Goal: Transaction & Acquisition: Purchase product/service

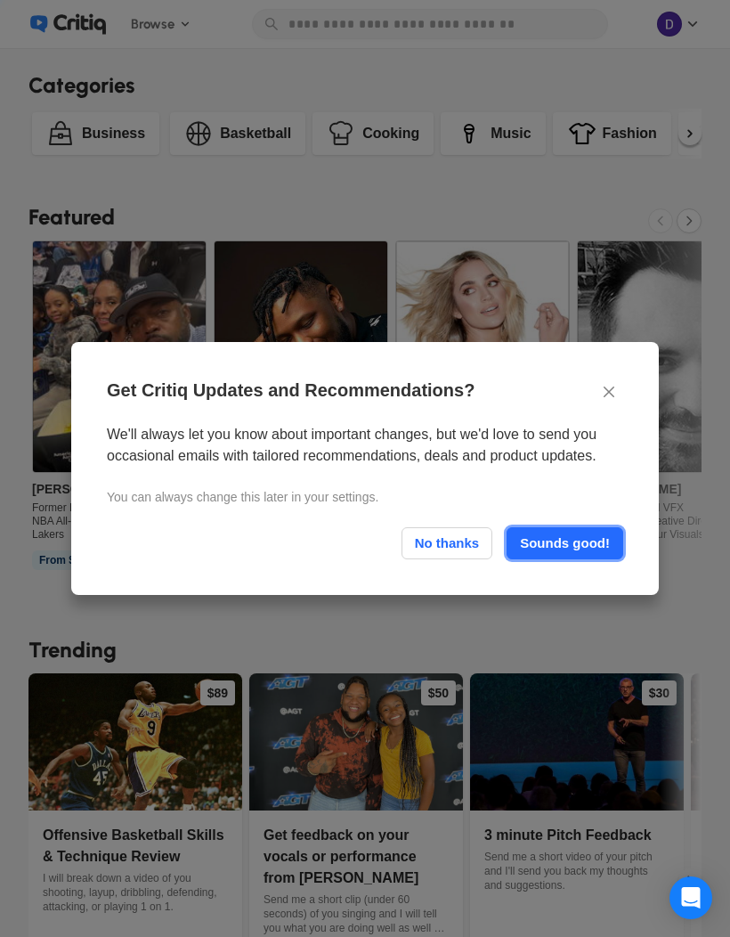
click at [590, 550] on div "Sounds good!" at bounding box center [565, 543] width 101 height 30
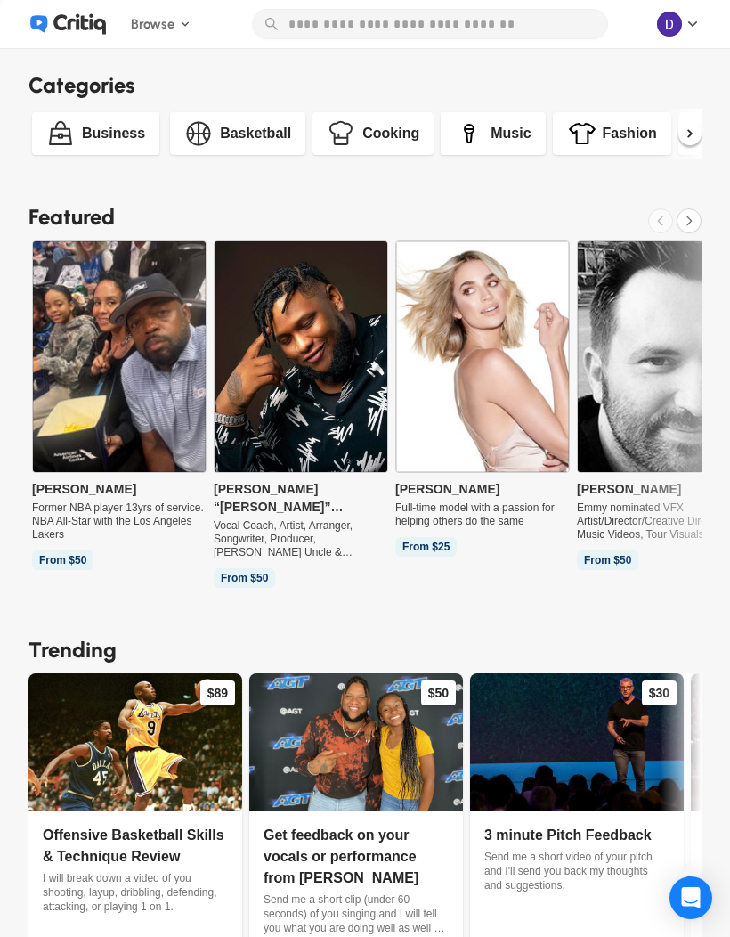
click at [231, 153] on link "Basketball" at bounding box center [237, 133] width 135 height 43
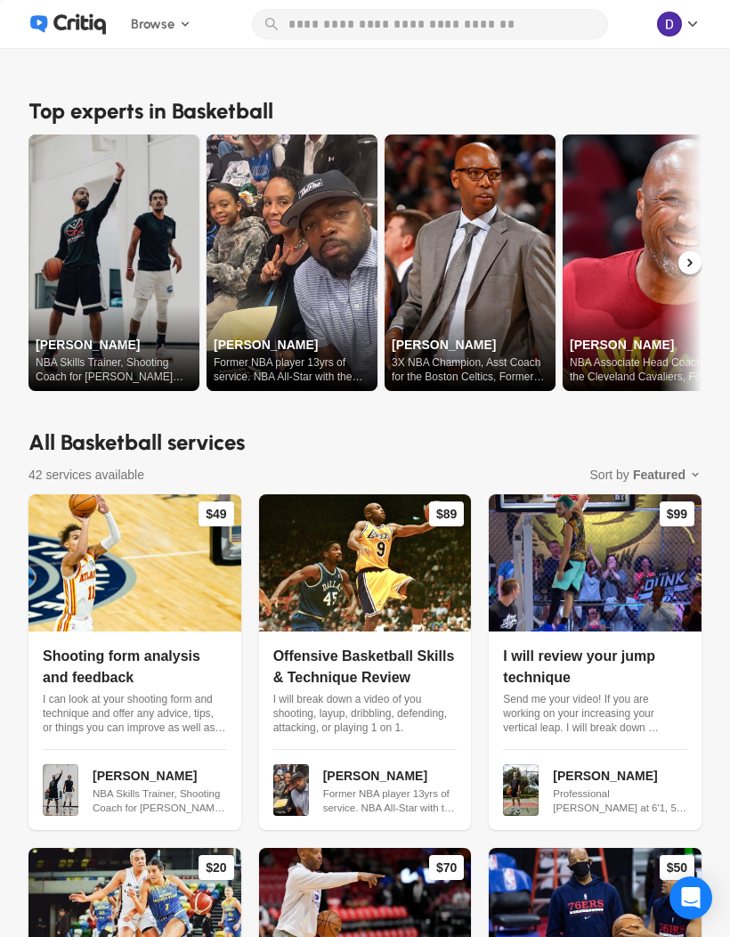
scroll to position [53, 0]
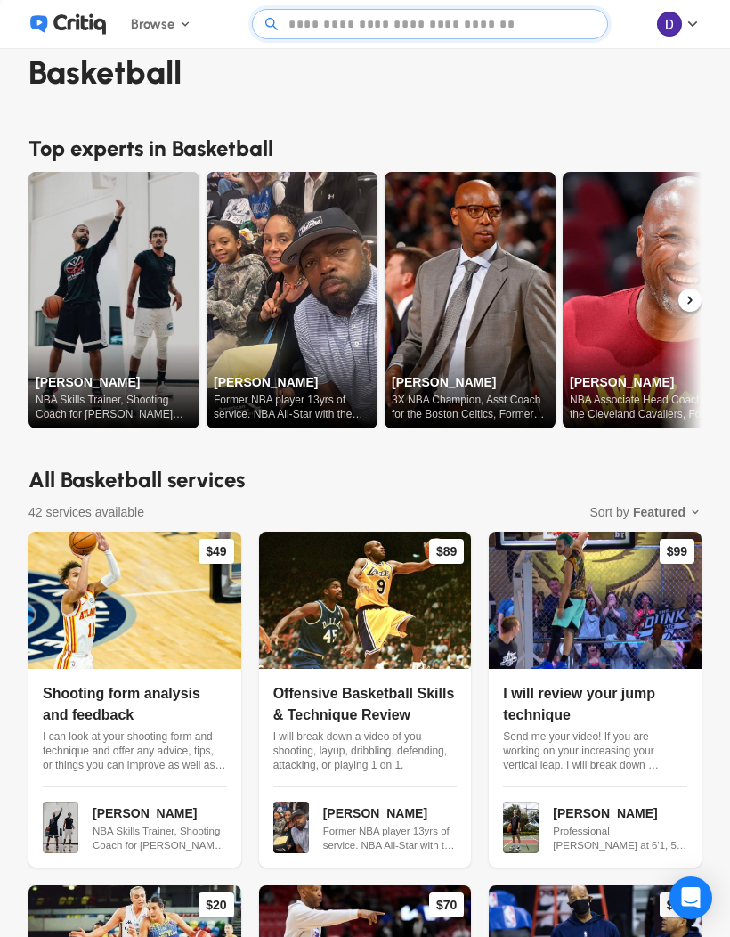
click at [453, 28] on experts\ at bounding box center [431, 24] width 296 height 29
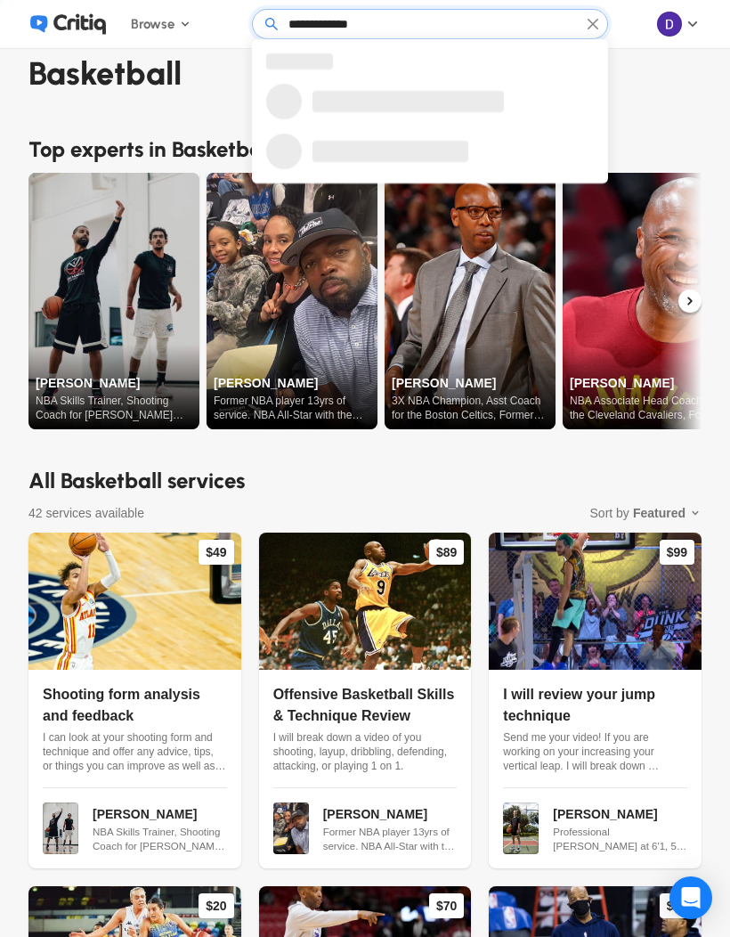
type input "**********"
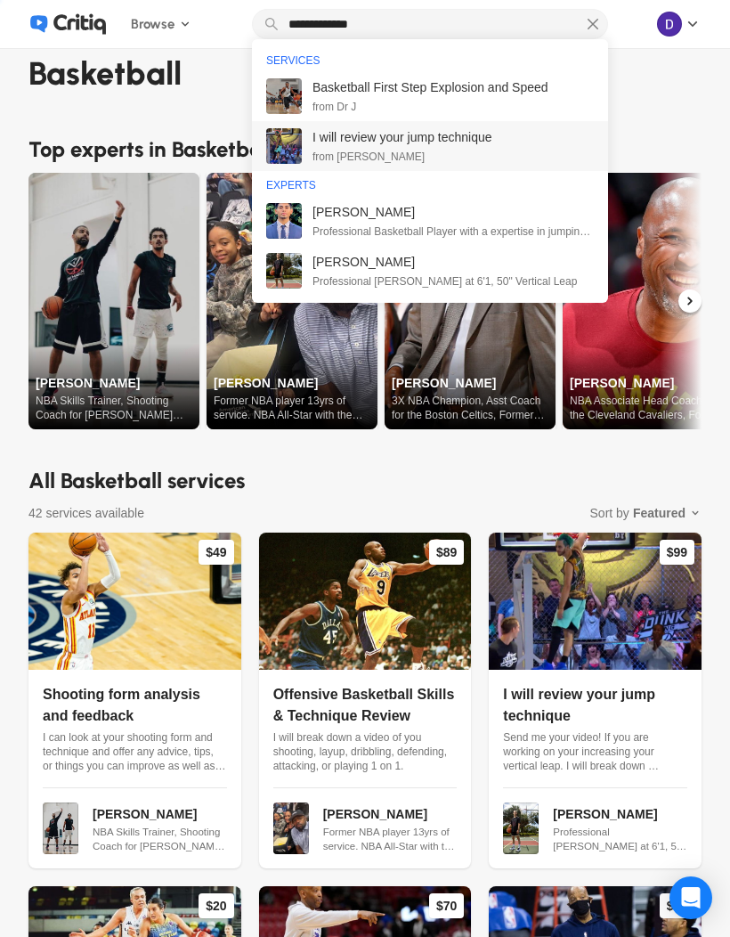
click at [412, 146] on div "I will review your jump technique from Jordan Kilganon" at bounding box center [403, 146] width 180 height 36
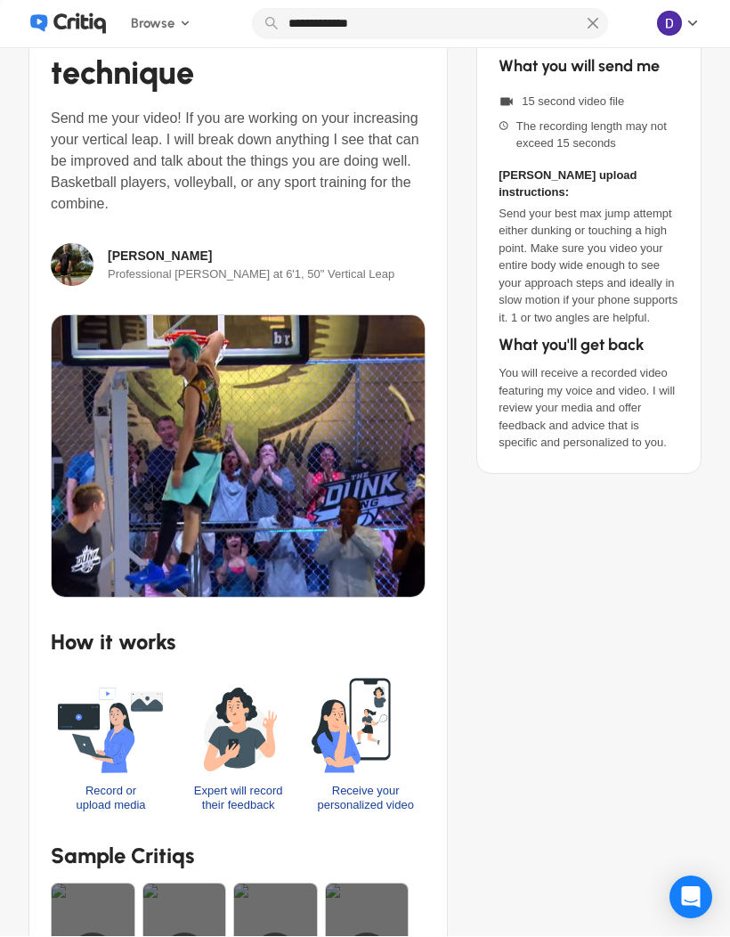
scroll to position [130, 0]
